Goal: Task Accomplishment & Management: Manage account settings

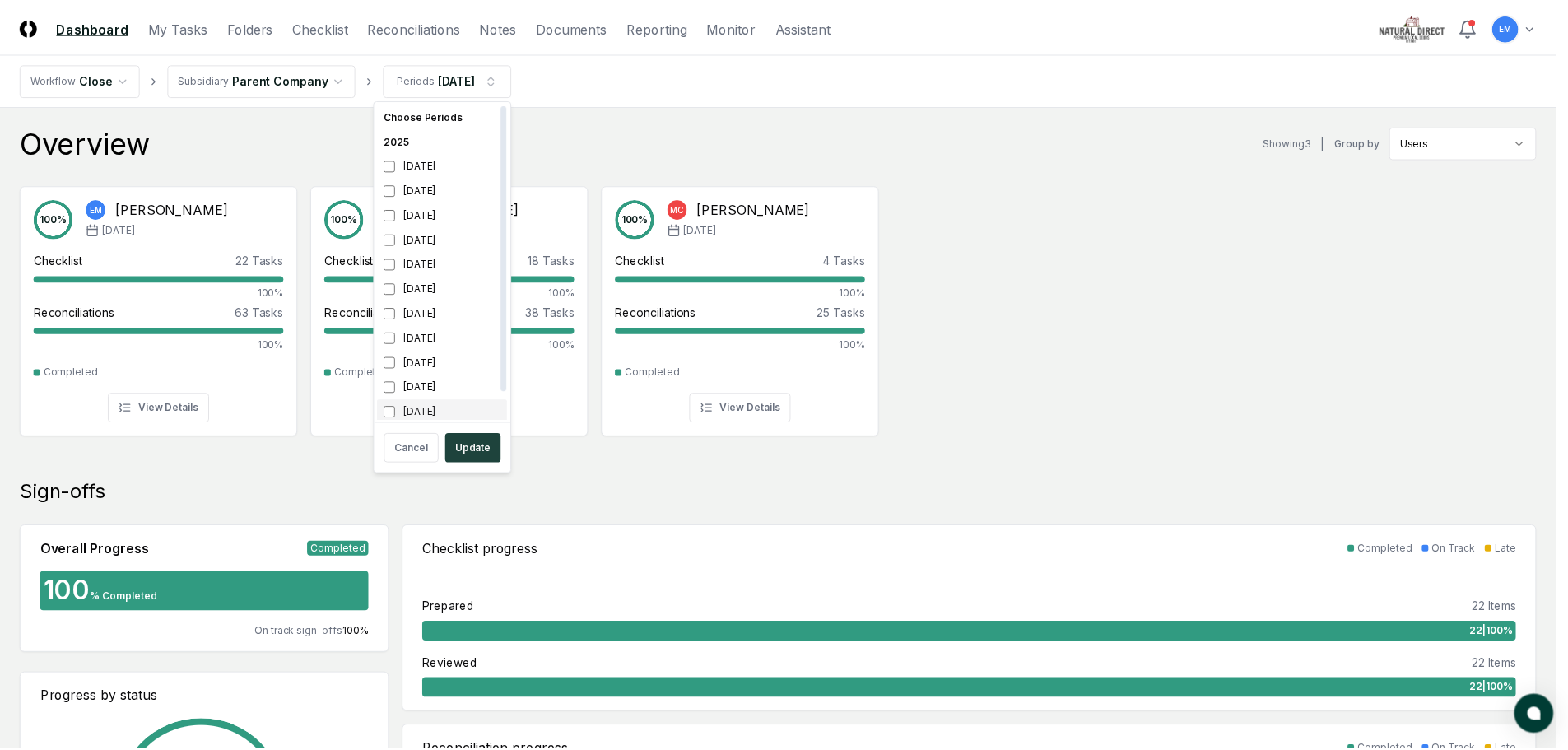
scroll to position [5, 0]
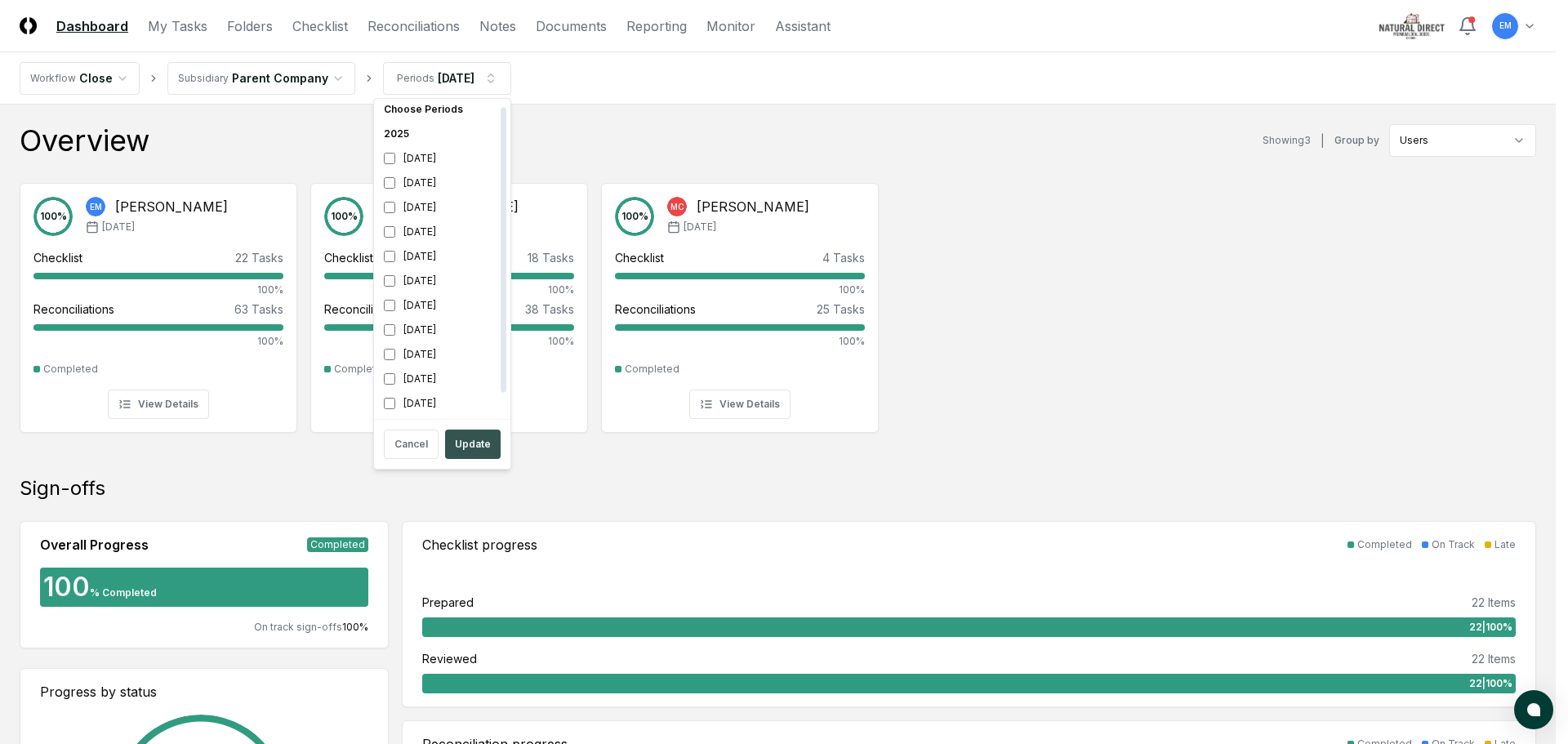
drag, startPoint x: 481, startPoint y: 439, endPoint x: 505, endPoint y: 395, distance: 50.1
click at [481, 440] on button "Update" at bounding box center [472, 444] width 55 height 29
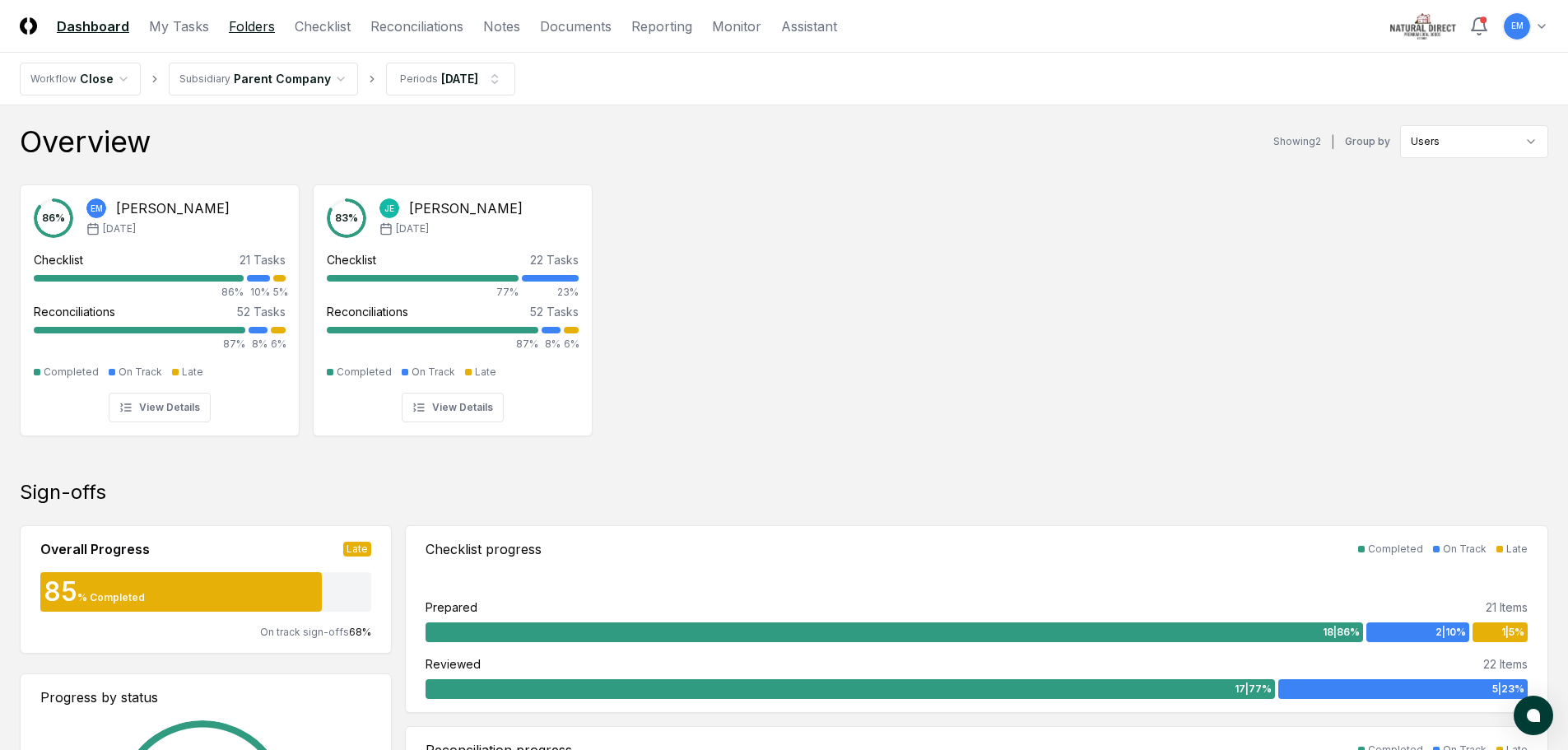
click at [256, 25] on link "Folders" at bounding box center [251, 26] width 46 height 20
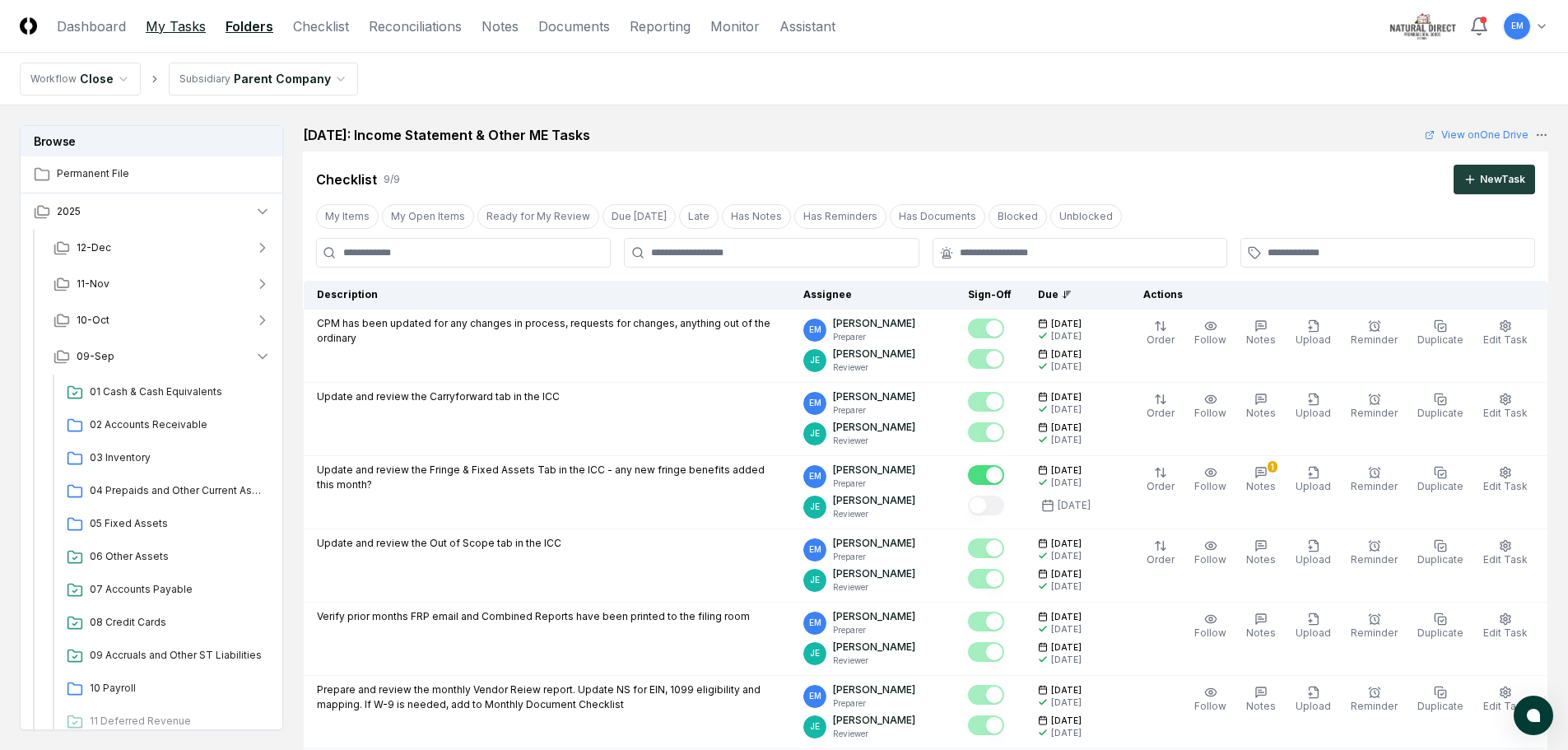
click at [158, 29] on link "My Tasks" at bounding box center [176, 26] width 60 height 20
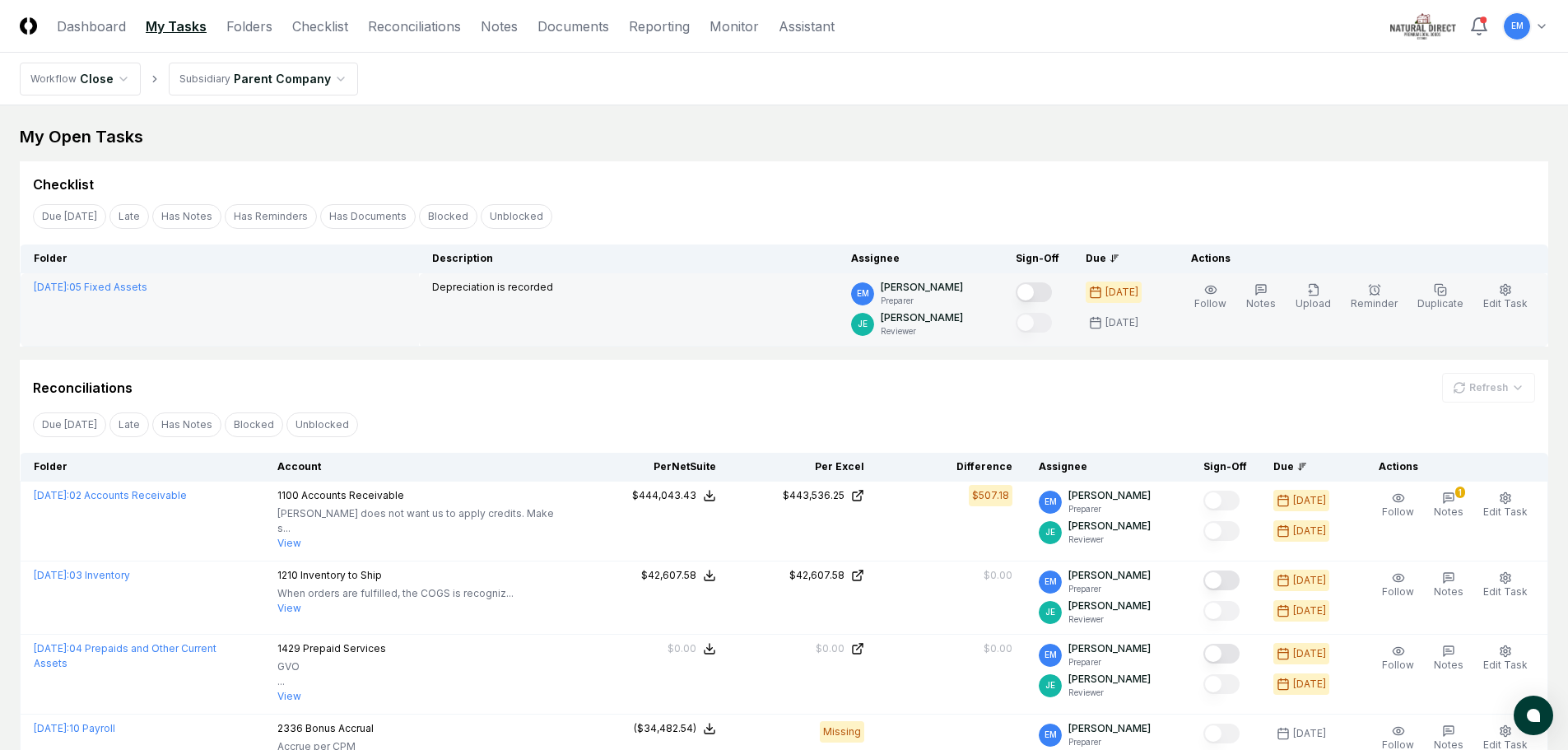
click at [1052, 292] on button "Mark complete" at bounding box center [1034, 292] width 36 height 20
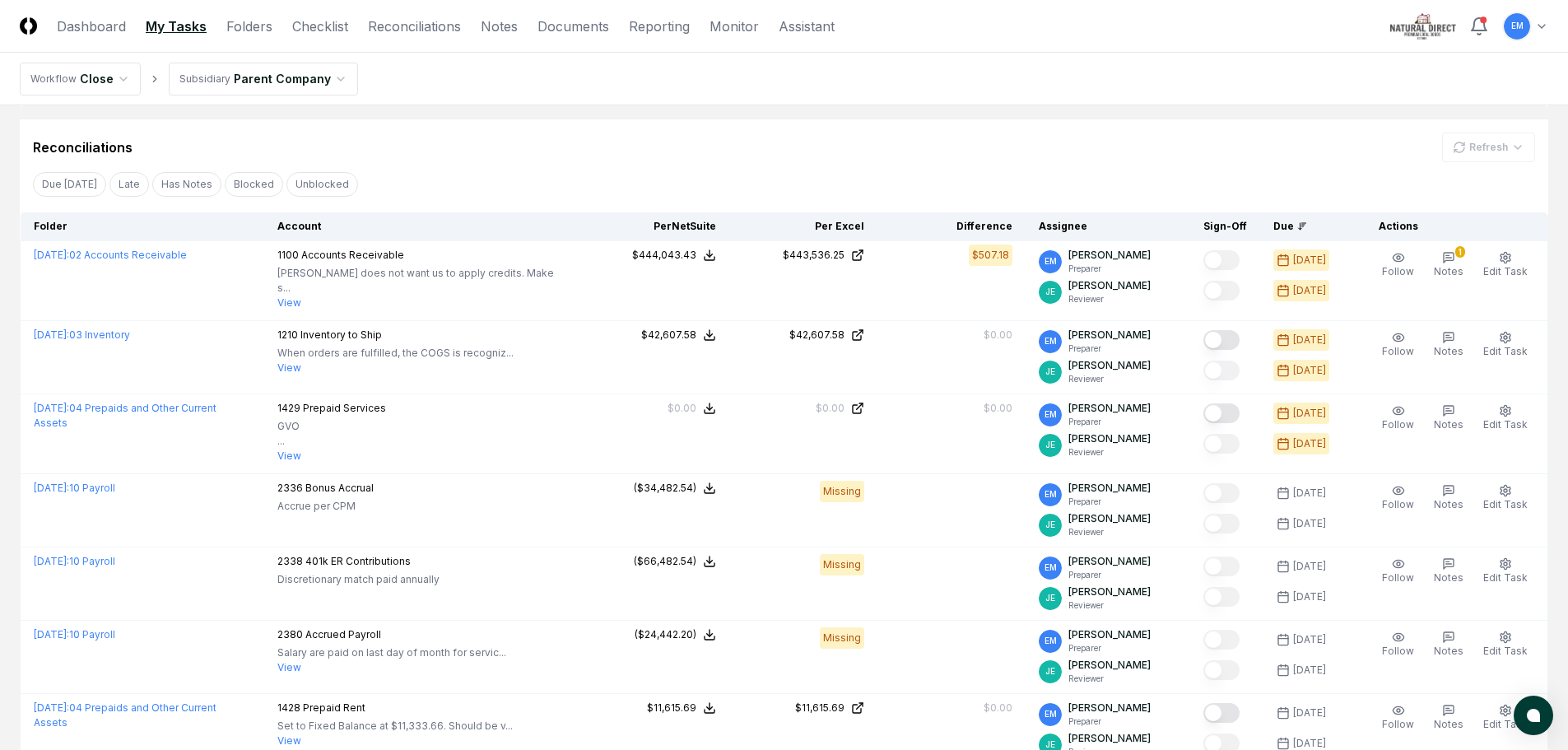
scroll to position [247, 0]
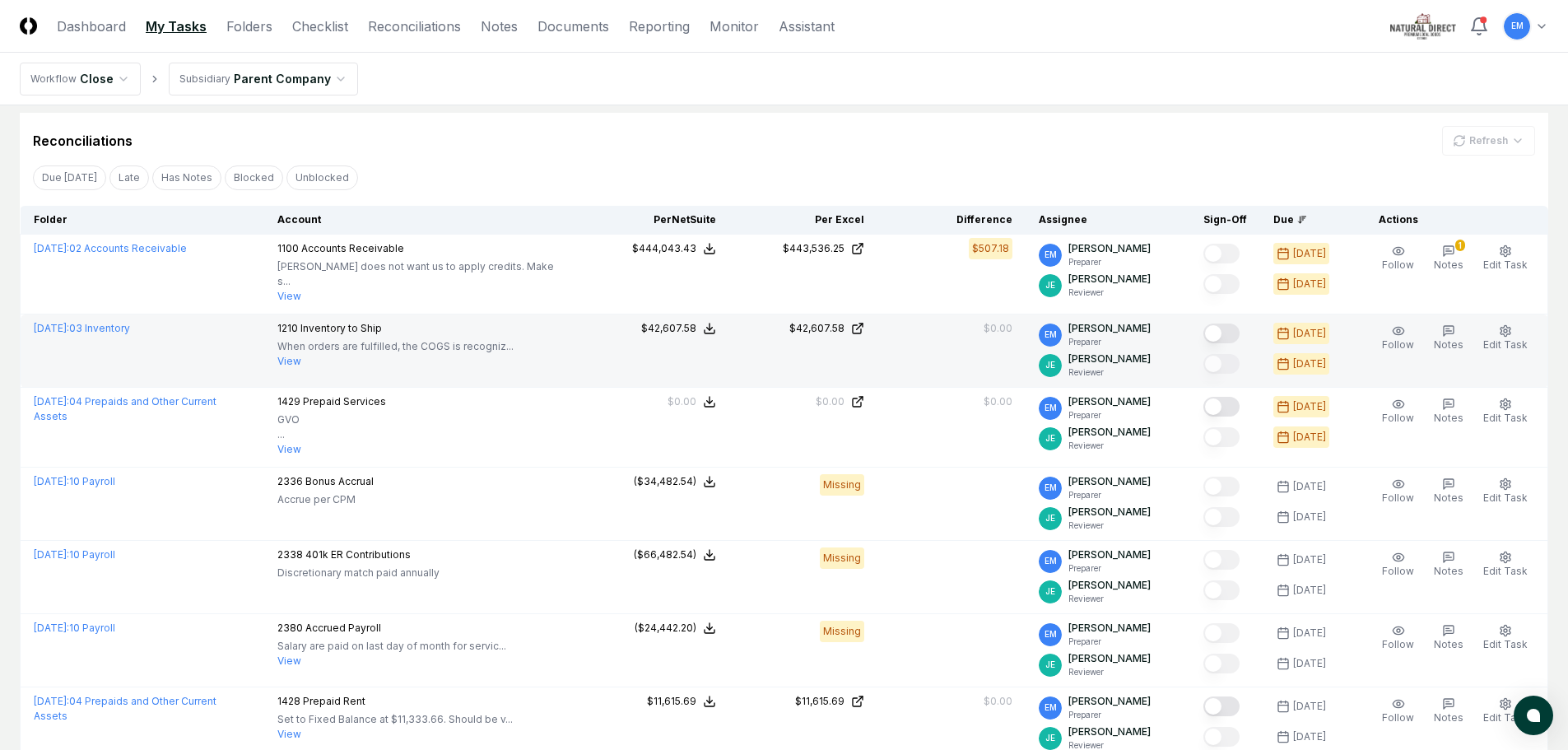
click at [1239, 329] on button "Mark complete" at bounding box center [1222, 333] width 36 height 20
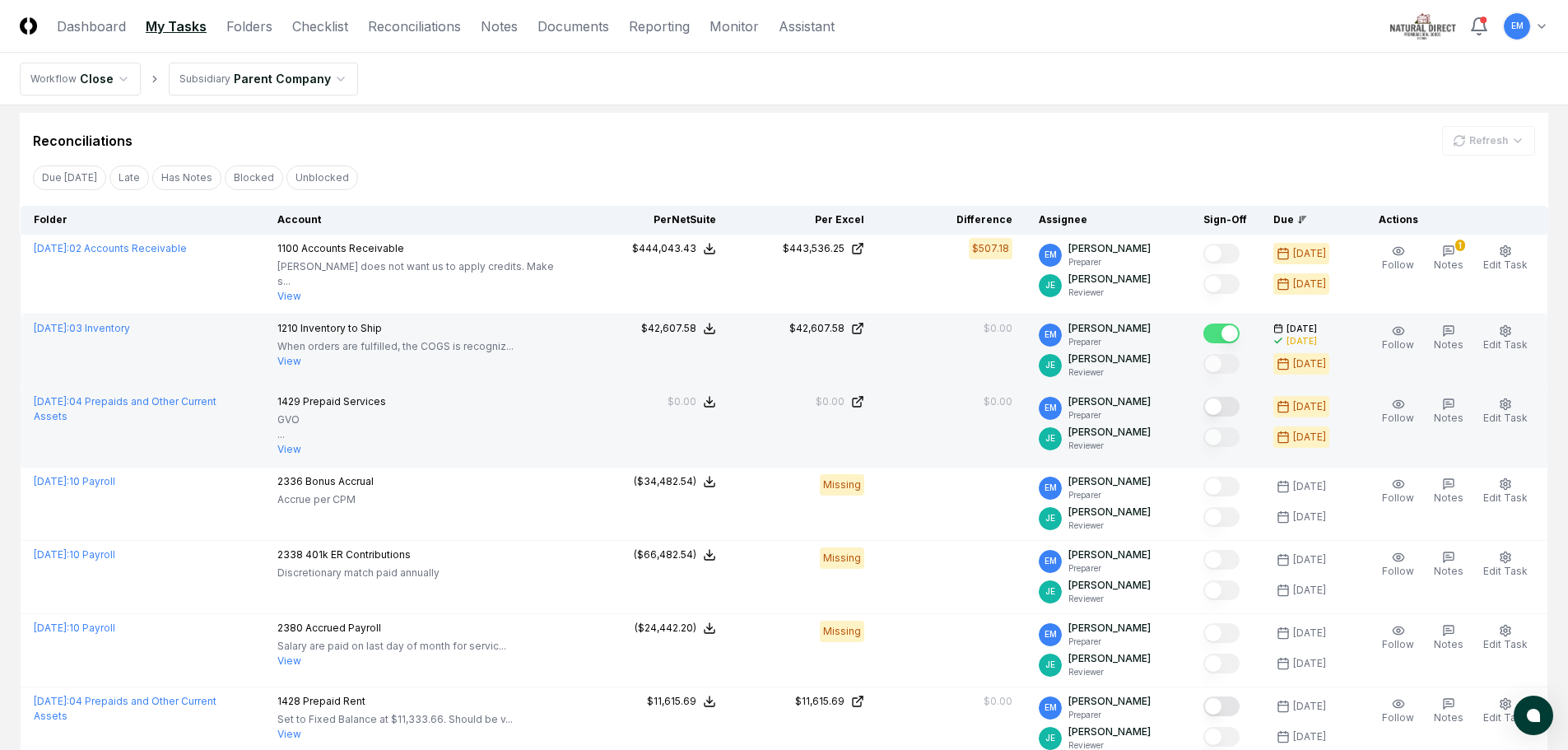
click at [1239, 397] on button "Mark complete" at bounding box center [1222, 406] width 36 height 20
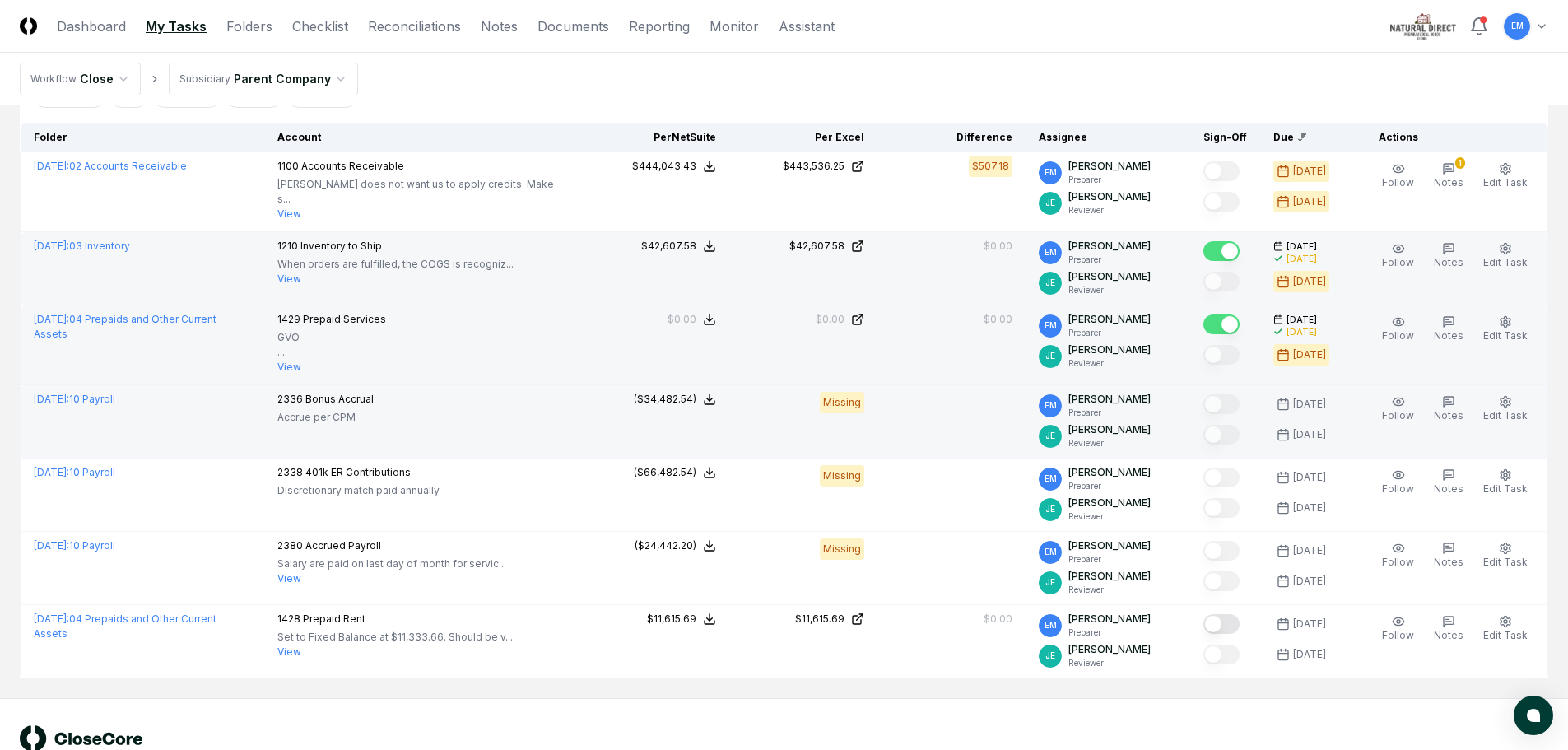
scroll to position [369, 0]
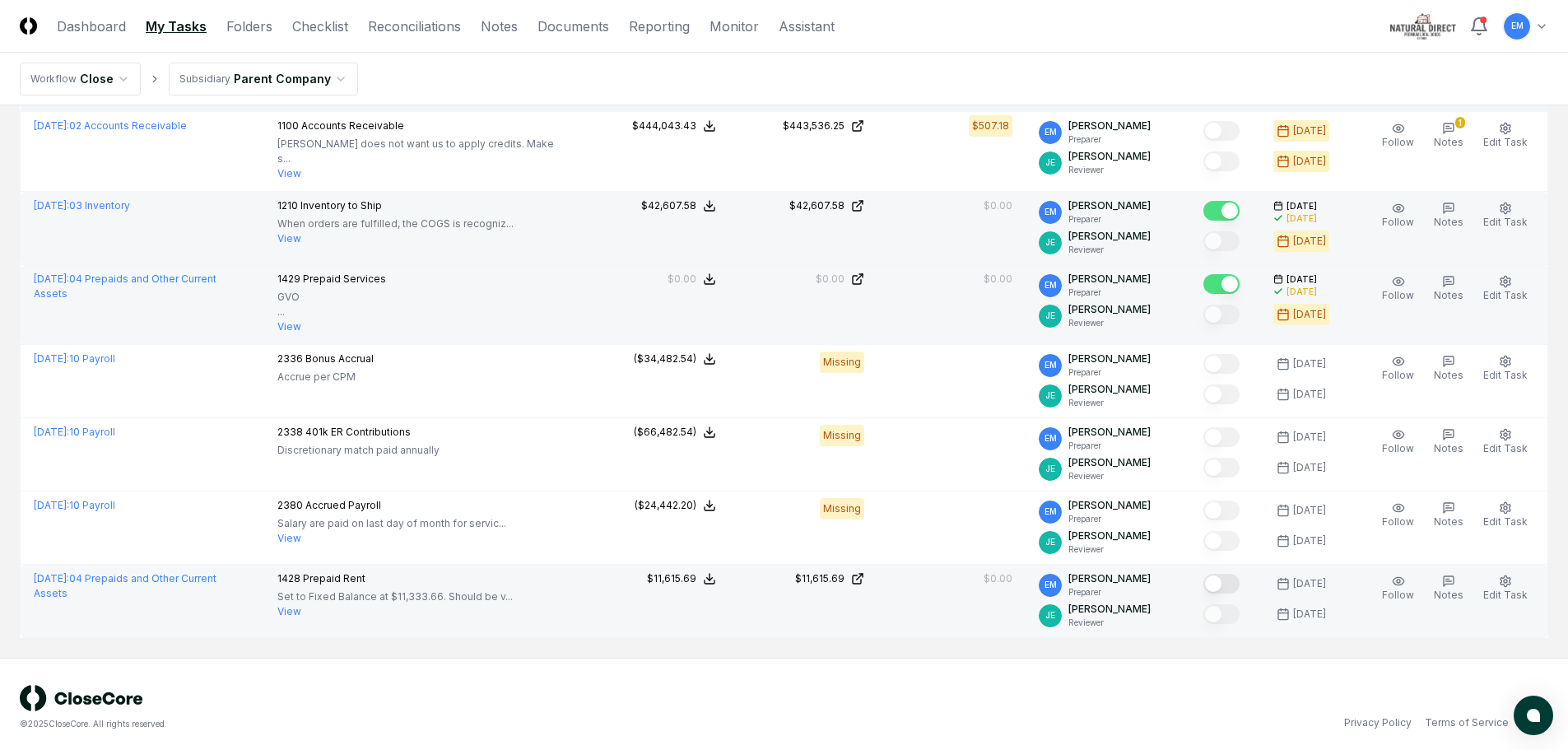
drag, startPoint x: 1239, startPoint y: 573, endPoint x: 1230, endPoint y: 564, distance: 12.7
click at [1239, 574] on button "Mark complete" at bounding box center [1222, 584] width 36 height 20
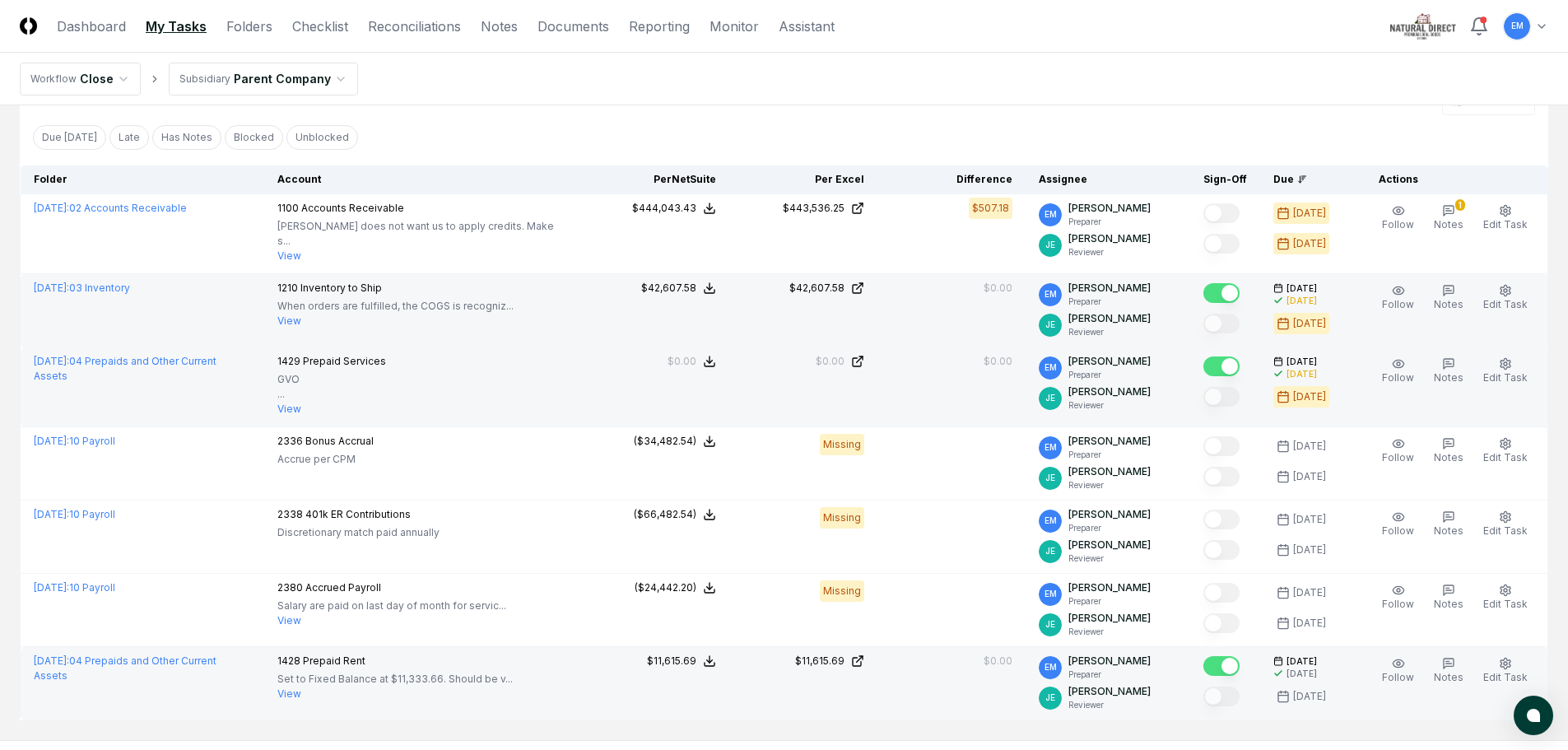
scroll to position [0, 0]
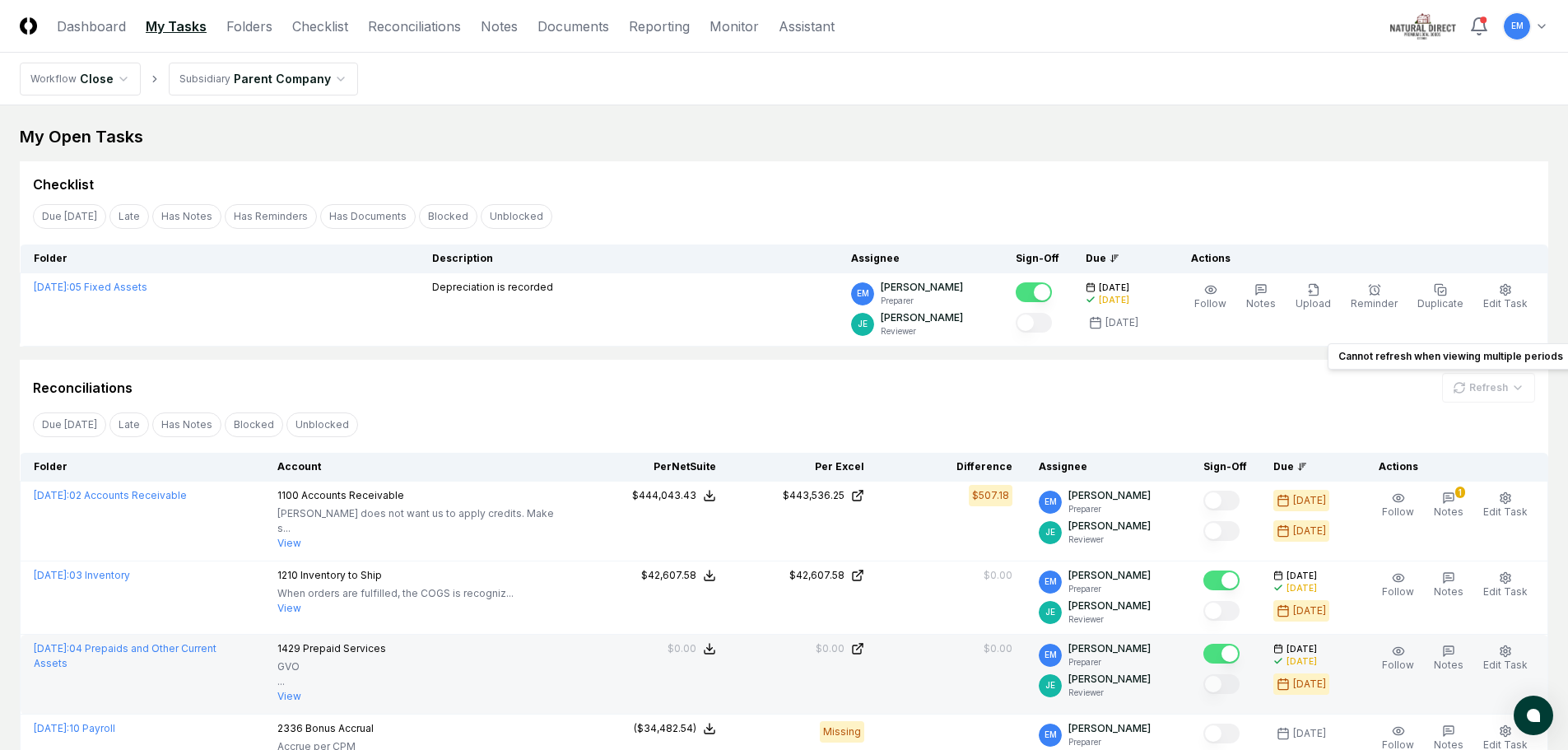
click at [1493, 384] on div "Refresh" at bounding box center [1488, 387] width 93 height 29
click at [1520, 387] on div "Refresh" at bounding box center [1488, 387] width 93 height 29
drag, startPoint x: 259, startPoint y: 23, endPoint x: 210, endPoint y: 80, distance: 75.2
click at [256, 24] on link "Folders" at bounding box center [249, 26] width 46 height 20
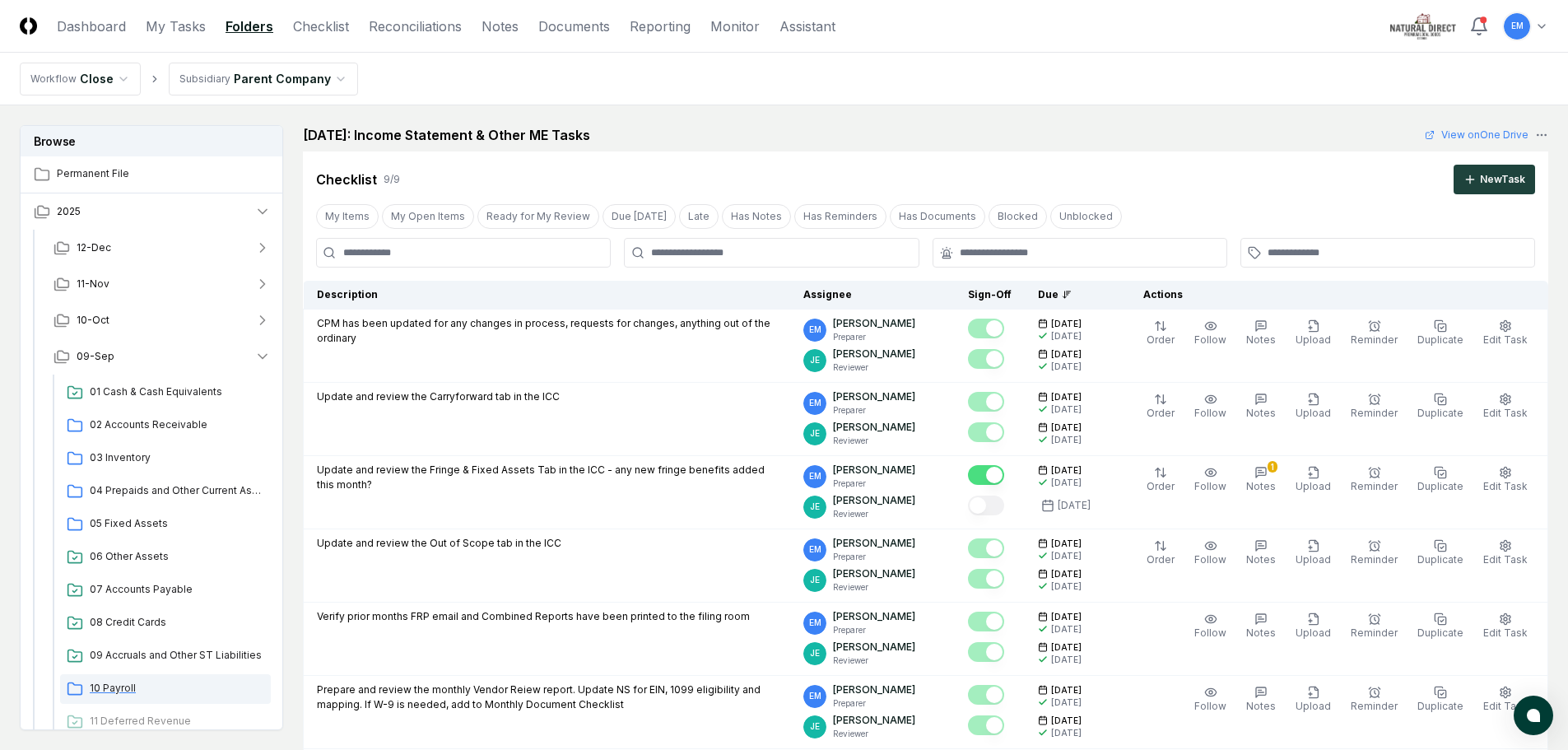
click at [137, 690] on span "10 Payroll" at bounding box center [177, 689] width 175 height 15
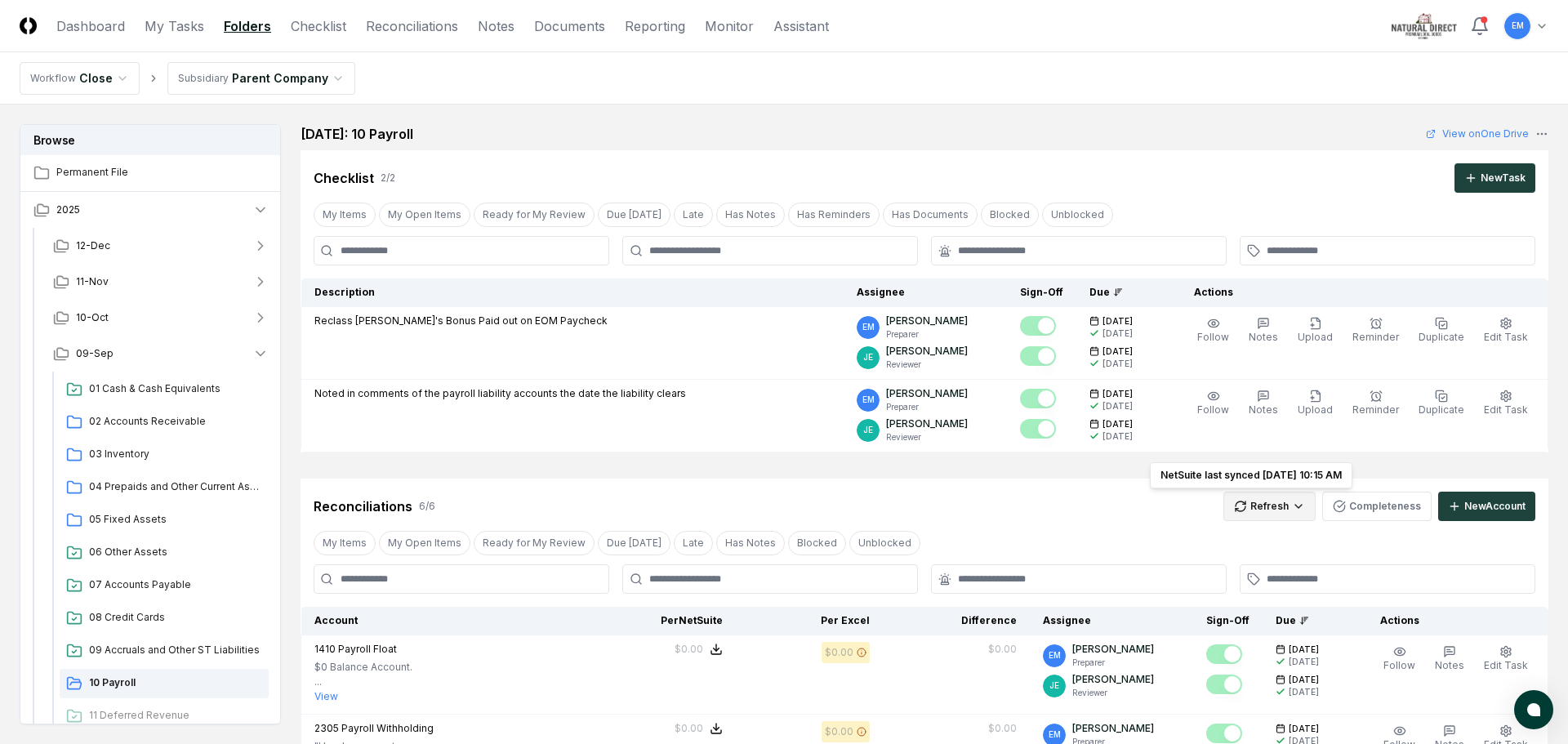
click at [1278, 508] on html "CloseCore Dashboard My Tasks Folders Checklist Reconciliations Notes Documents …" at bounding box center [784, 702] width 1568 height 1404
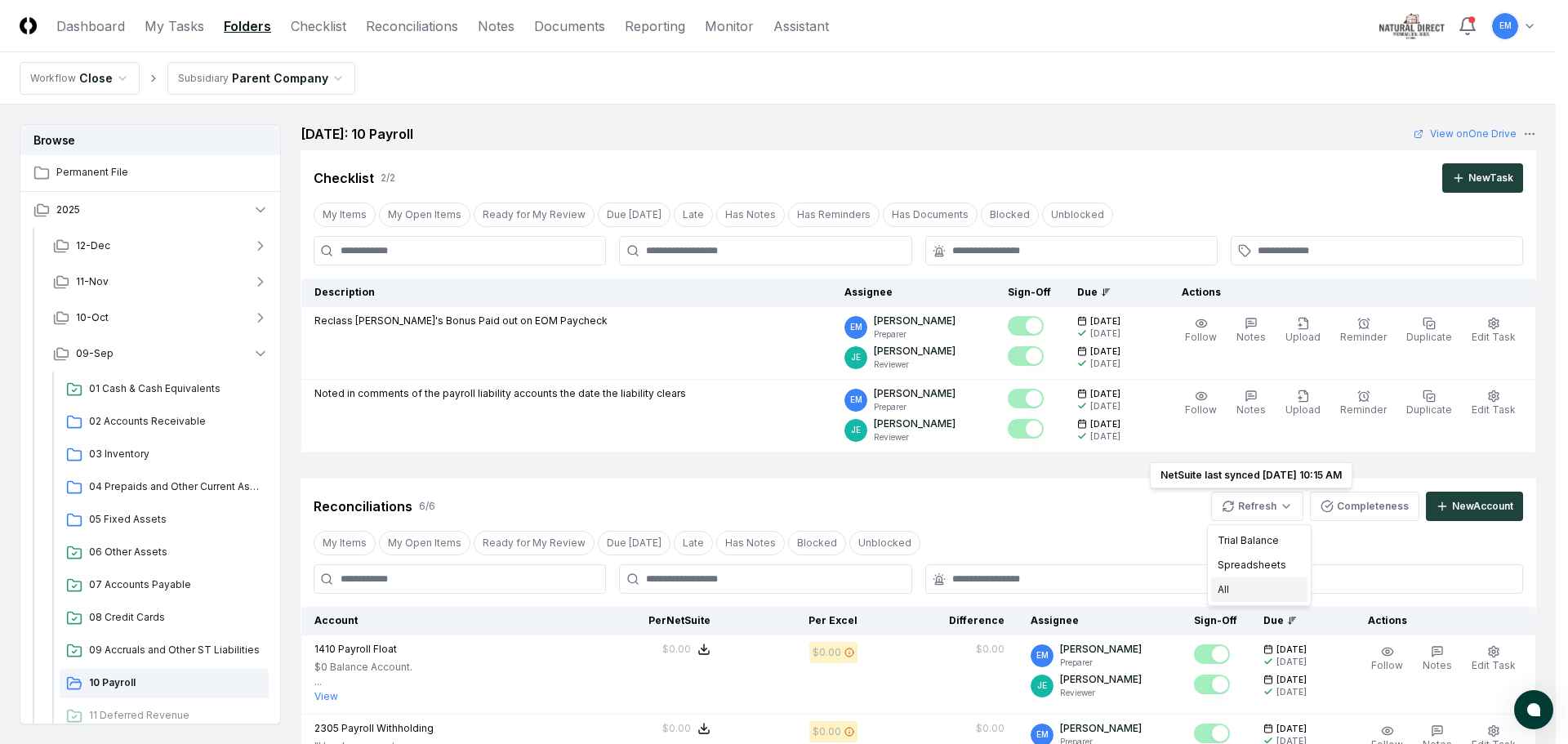
click at [1249, 585] on div "All" at bounding box center [1259, 589] width 96 height 24
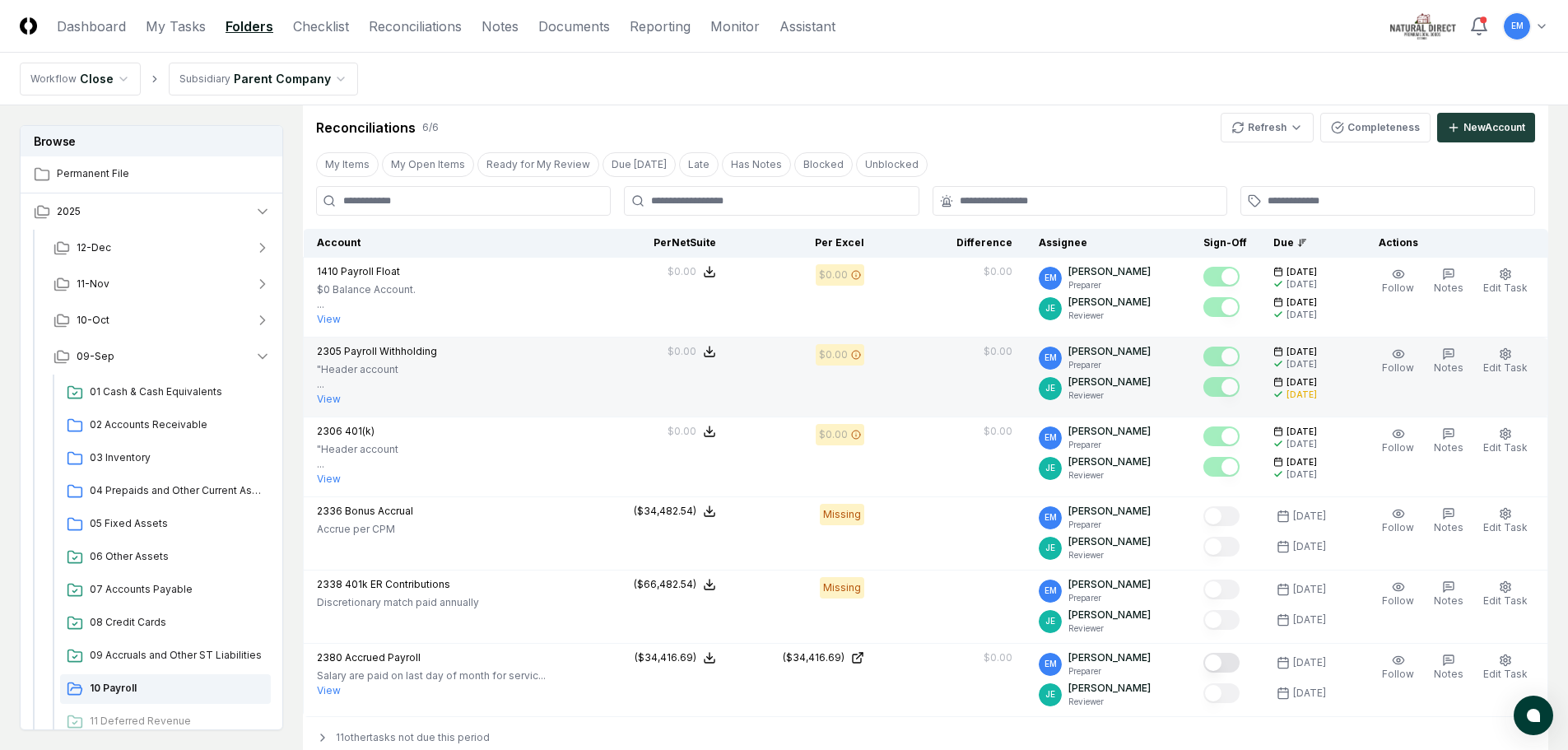
scroll to position [412, 0]
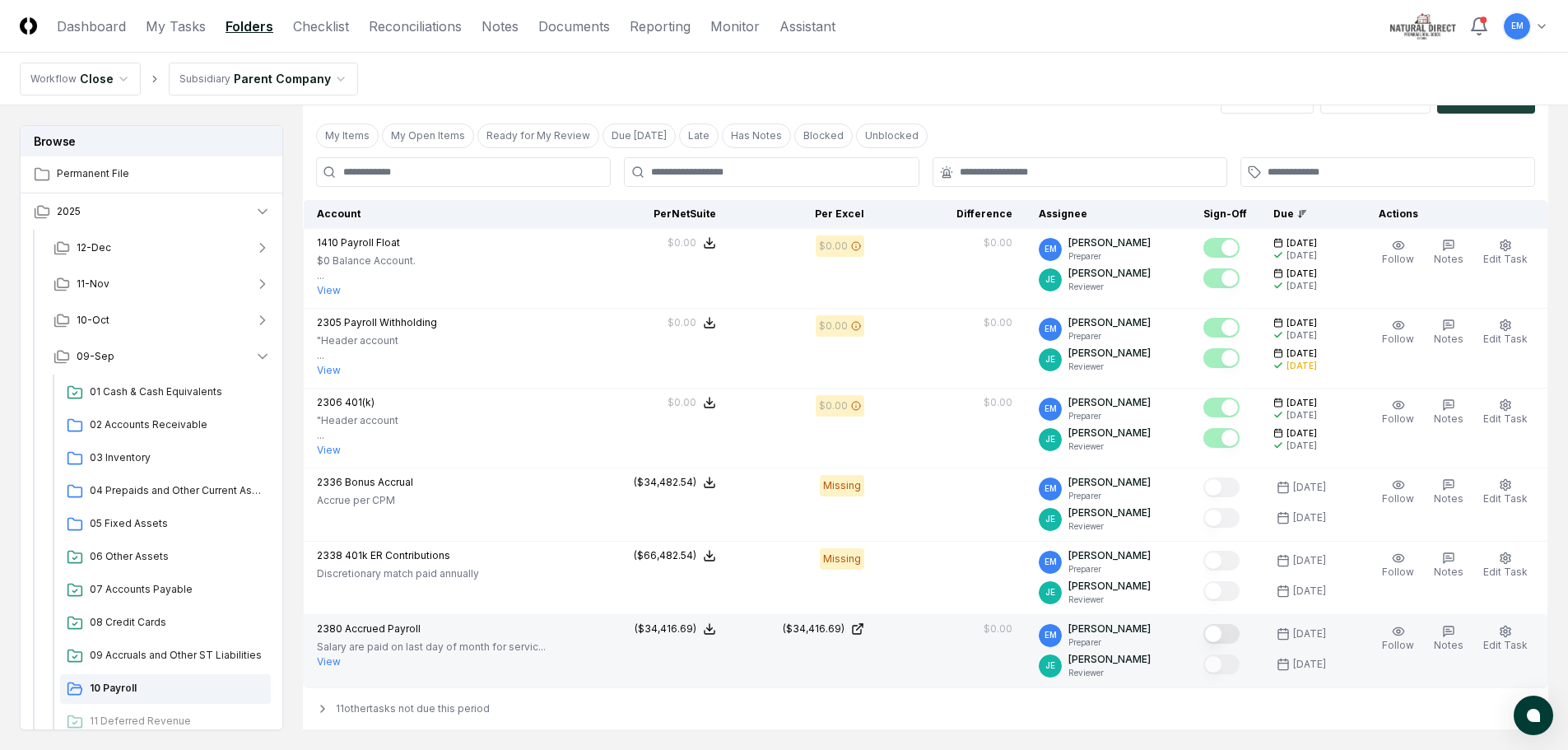
click at [1239, 633] on button "Mark complete" at bounding box center [1222, 634] width 36 height 20
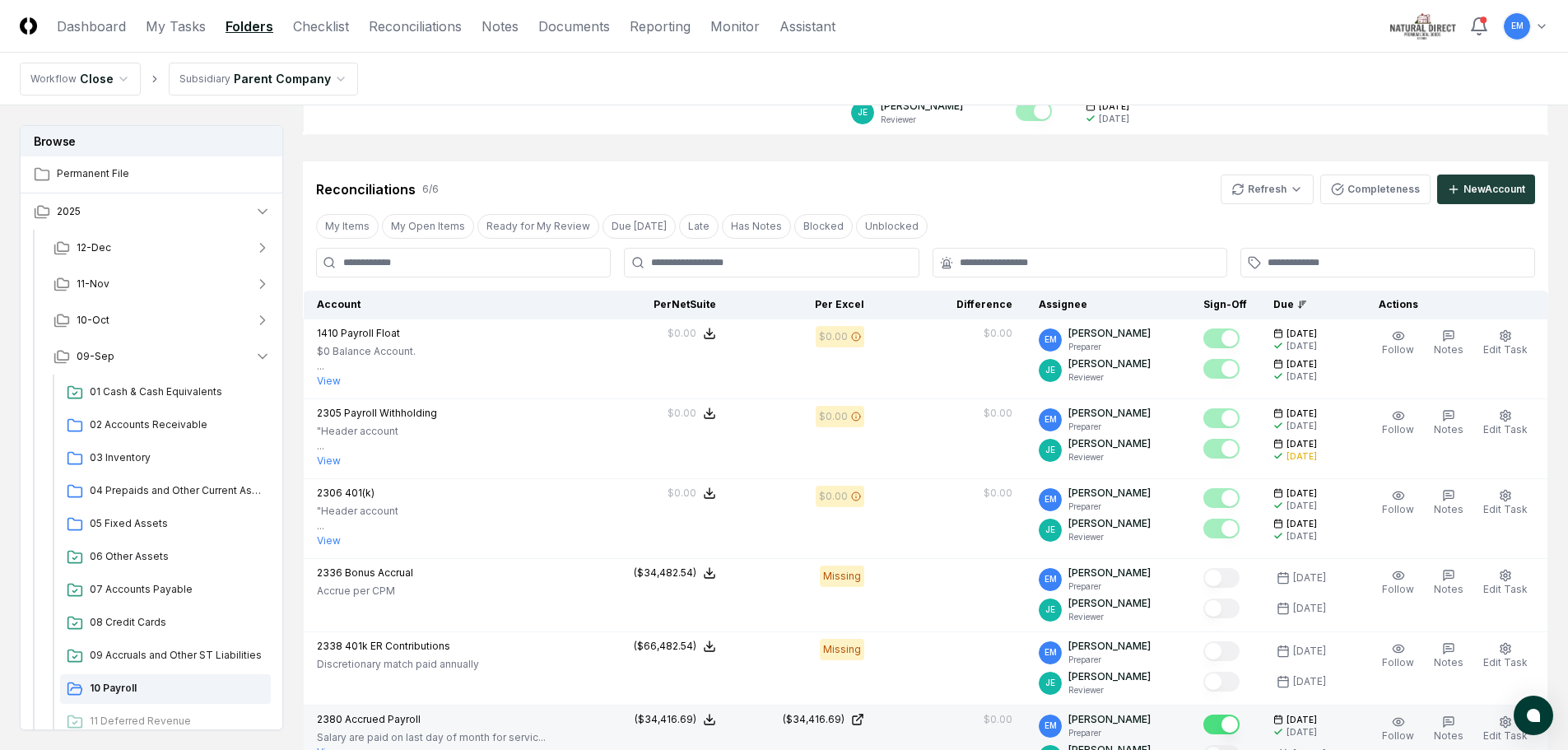
scroll to position [164, 0]
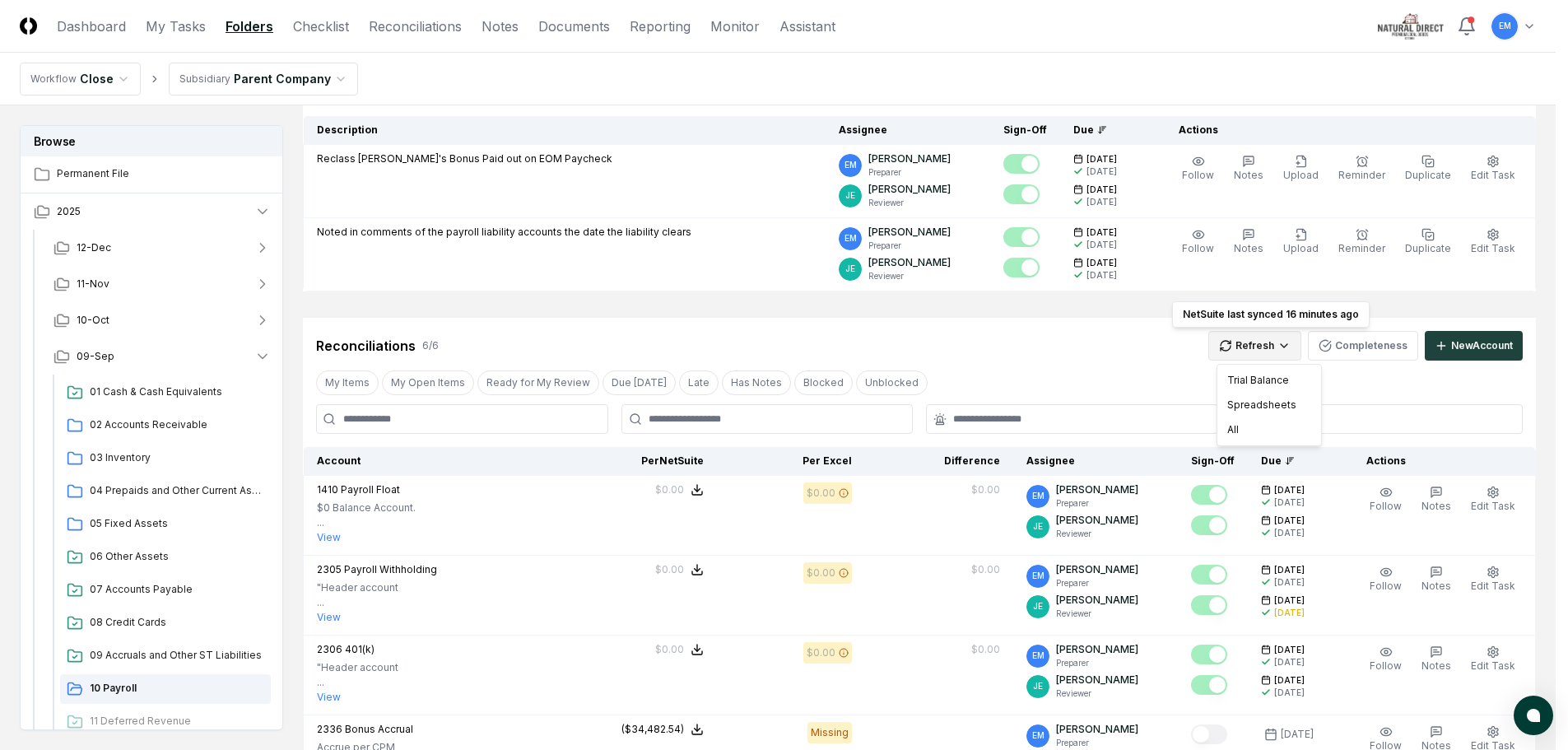
click at [1292, 353] on html "CloseCore Dashboard My Tasks Folders Checklist Reconciliations Notes Documents …" at bounding box center [784, 543] width 1568 height 1415
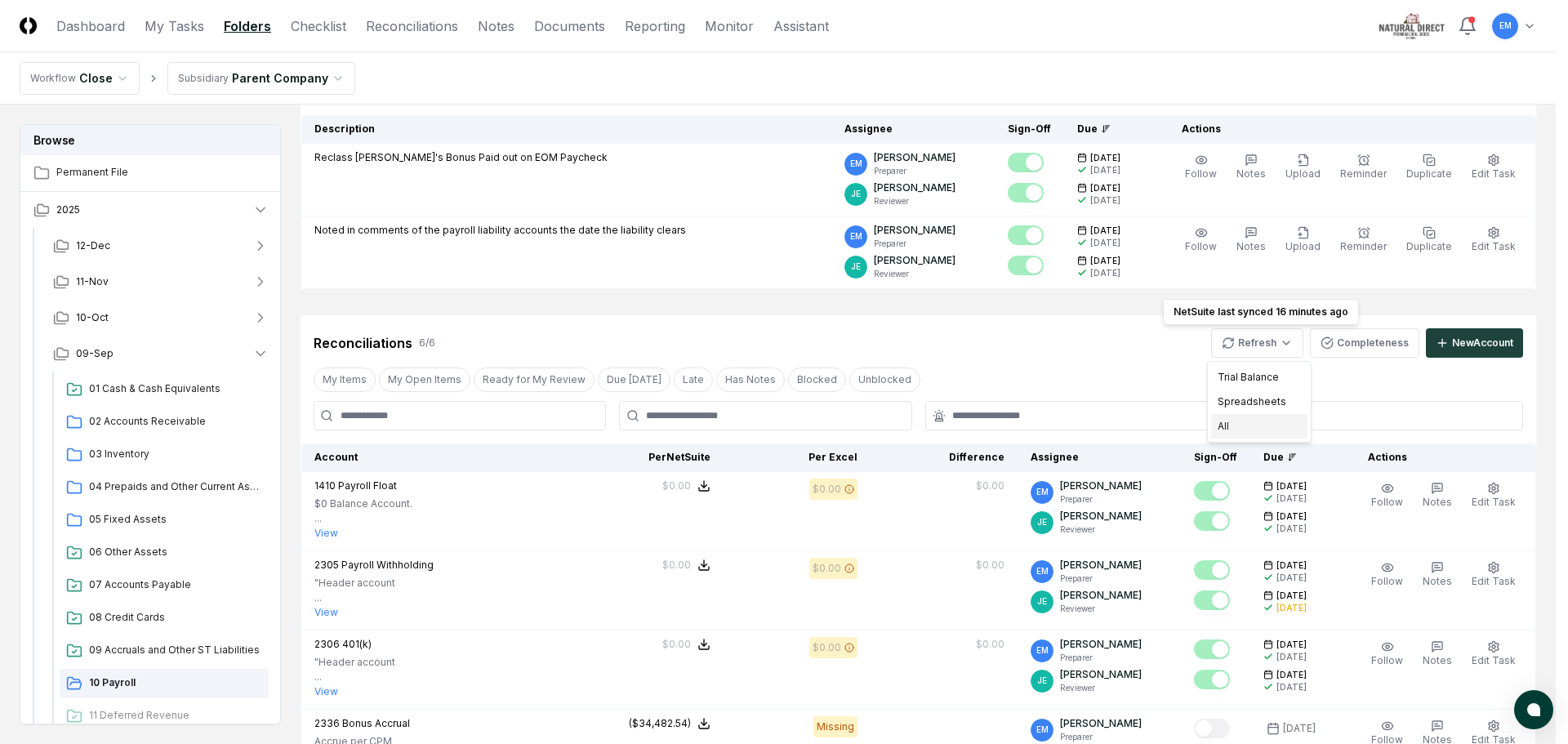
click at [1233, 424] on div "All" at bounding box center [1259, 426] width 96 height 24
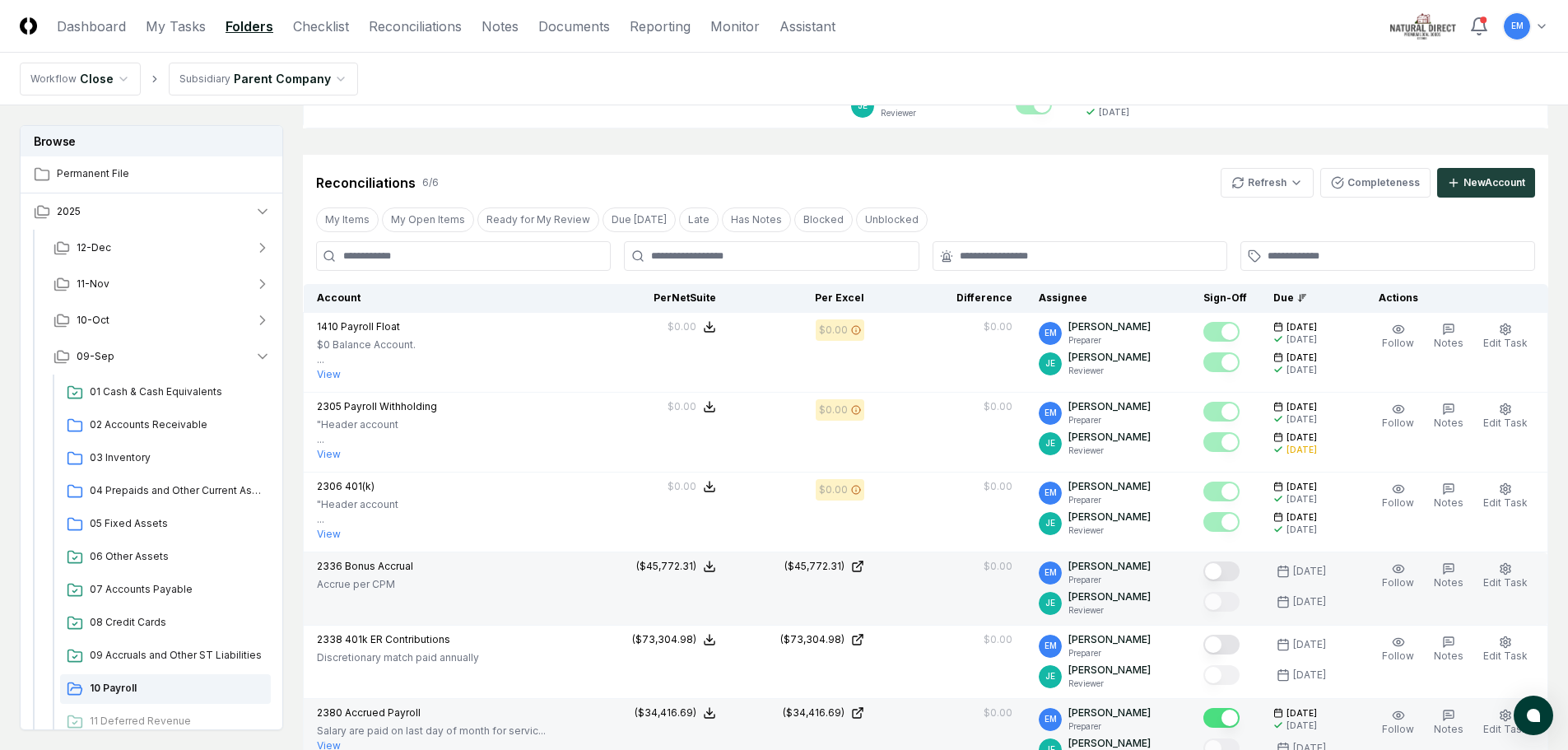
scroll to position [330, 0]
click at [1239, 569] on button "Mark complete" at bounding box center [1222, 570] width 36 height 20
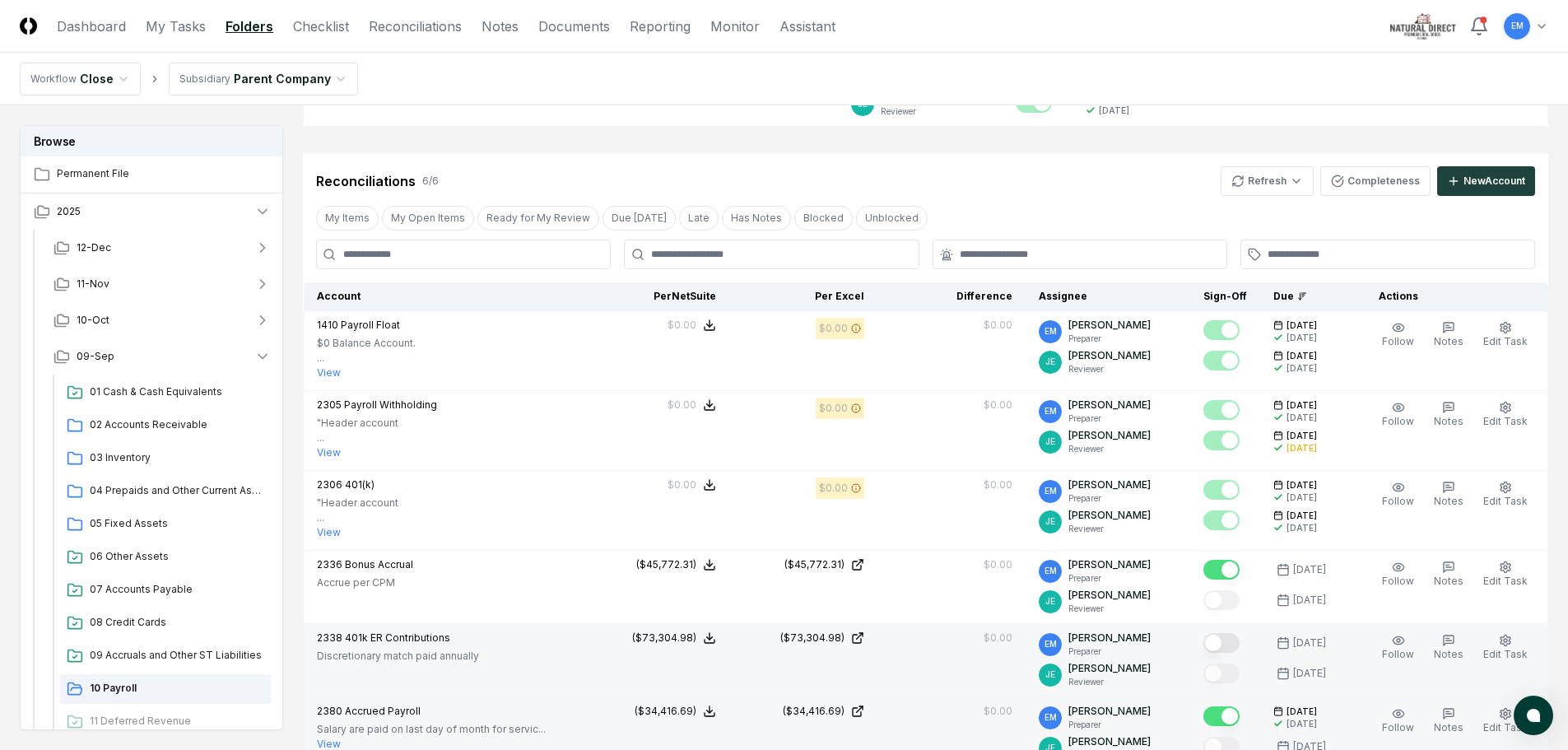
click at [1239, 644] on button "Mark complete" at bounding box center [1222, 642] width 36 height 20
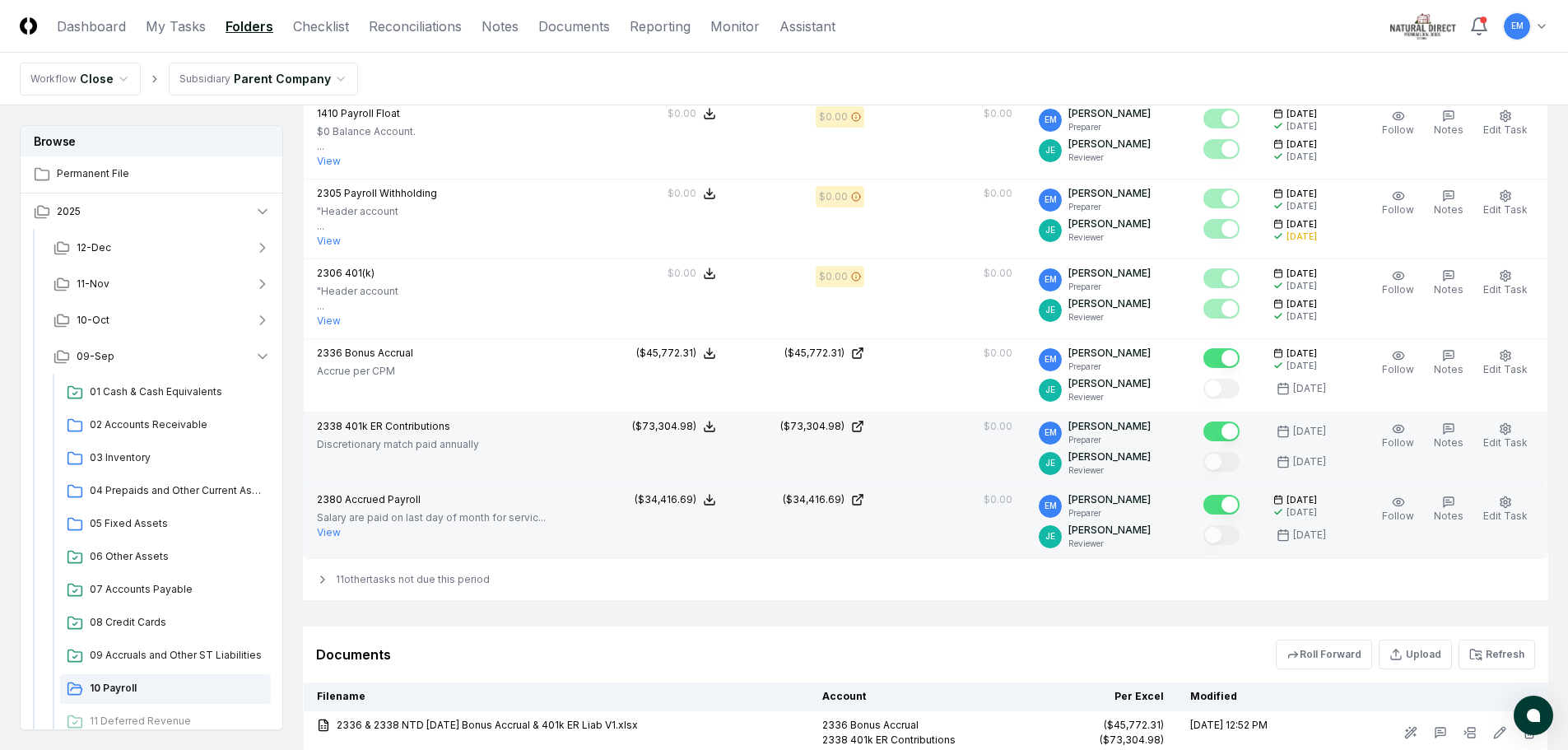
scroll to position [576, 0]
